Goal: Find specific page/section: Find specific page/section

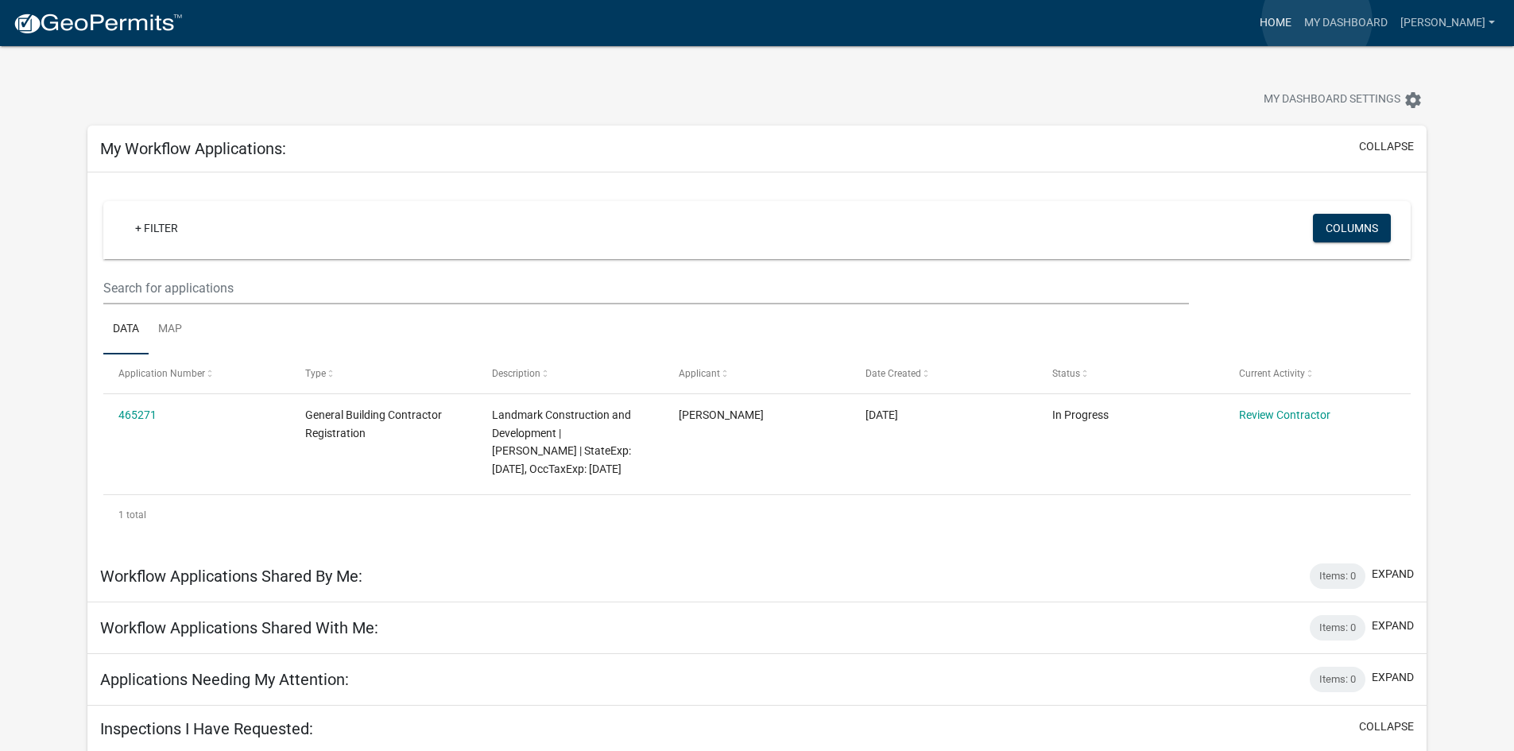
click at [1298, 20] on link "Home" at bounding box center [1276, 23] width 45 height 30
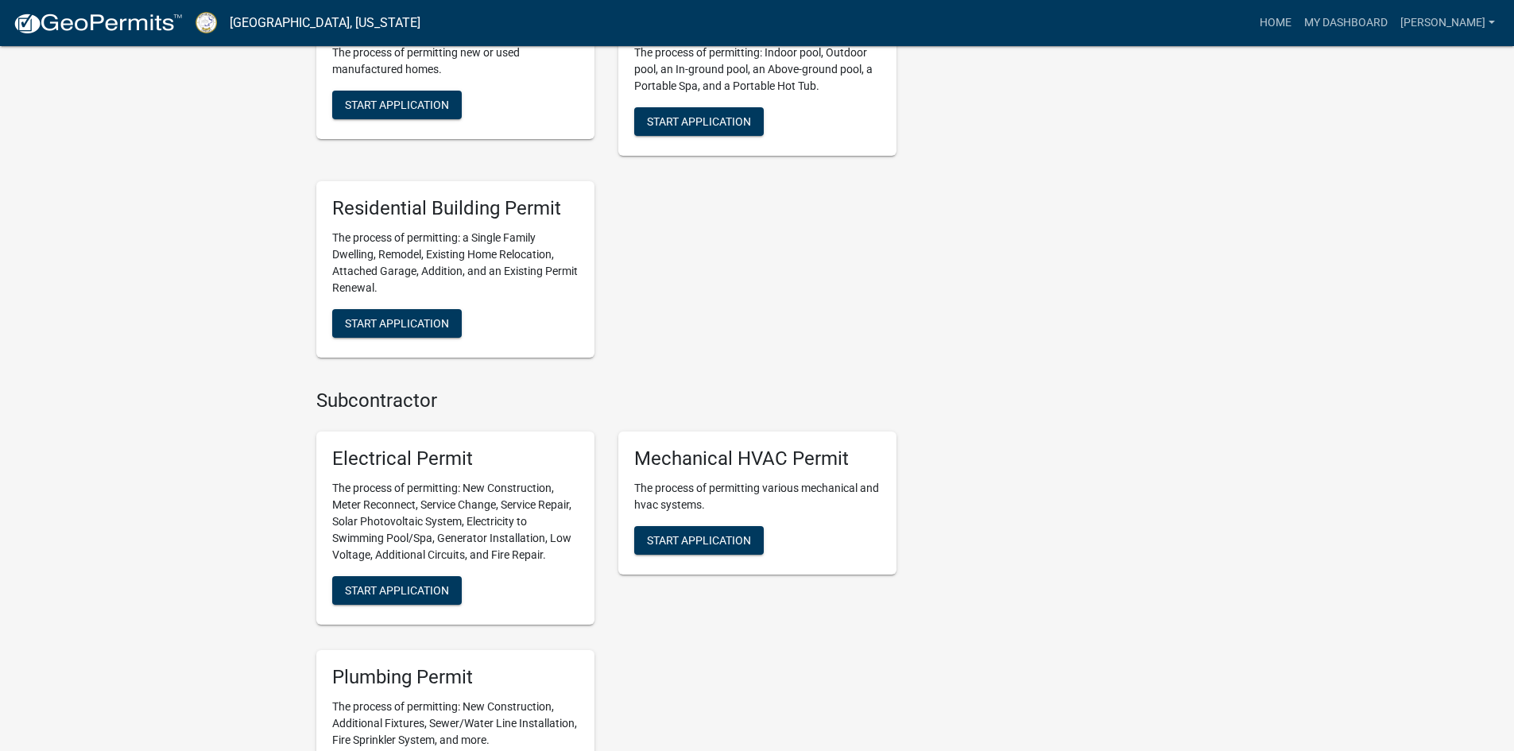
scroll to position [795, 0]
